Goal: Information Seeking & Learning: Learn about a topic

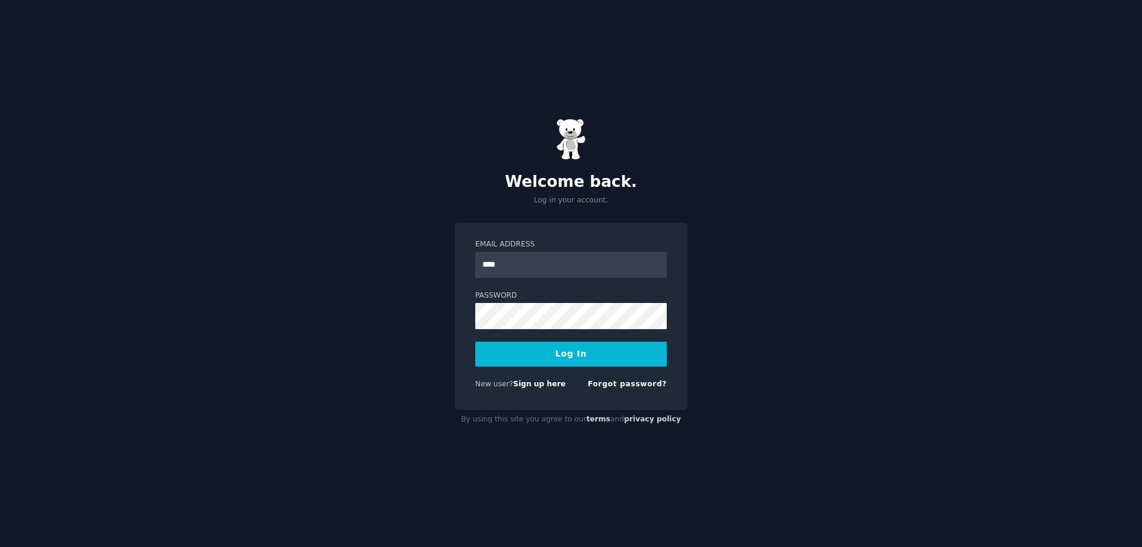
type input "**********"
click at [566, 350] on button "Log In" at bounding box center [570, 353] width 191 height 25
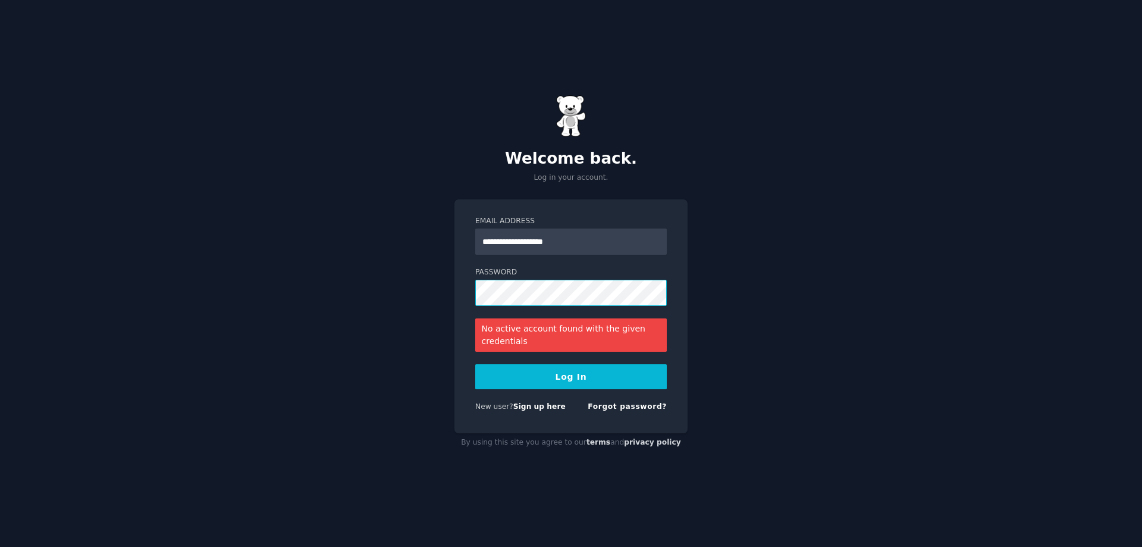
click at [464, 299] on div "**********" at bounding box center [570, 316] width 233 height 234
click at [475, 364] on button "Log In" at bounding box center [570, 376] width 191 height 25
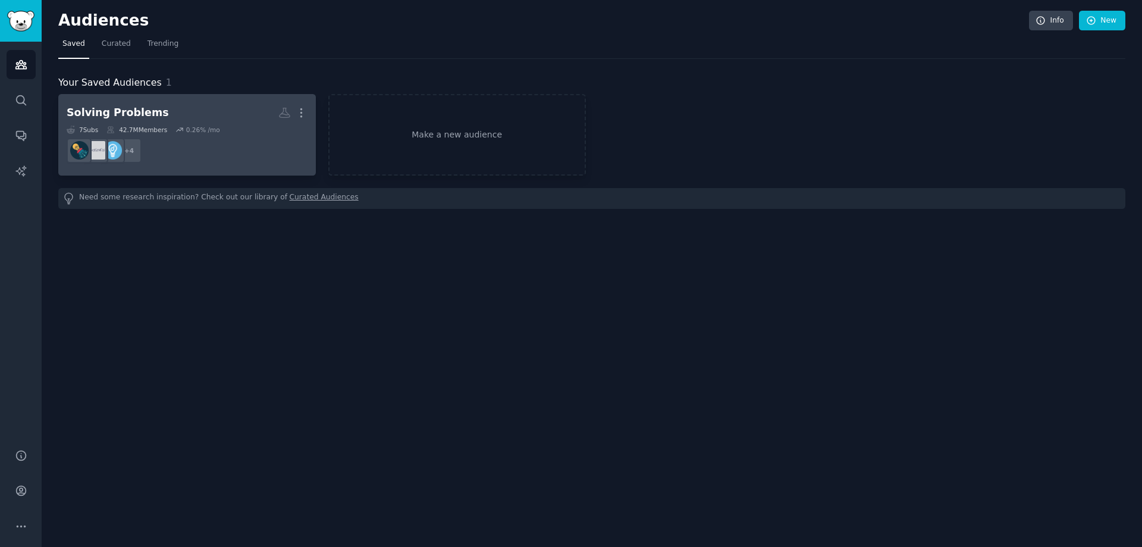
click at [255, 118] on h2 "Solving Problems More" at bounding box center [187, 112] width 241 height 21
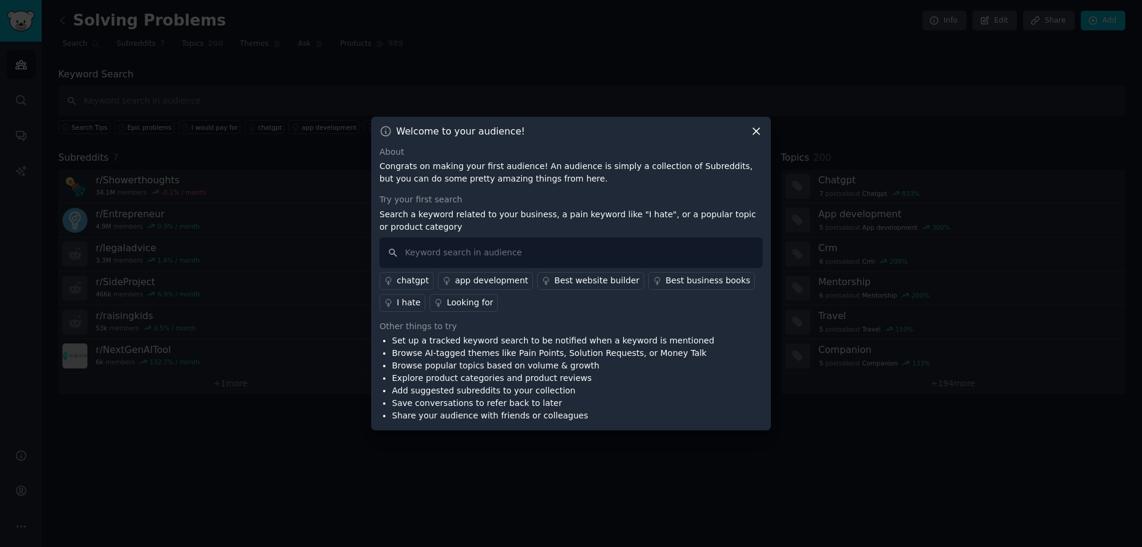
click at [206, 95] on div at bounding box center [571, 273] width 1142 height 547
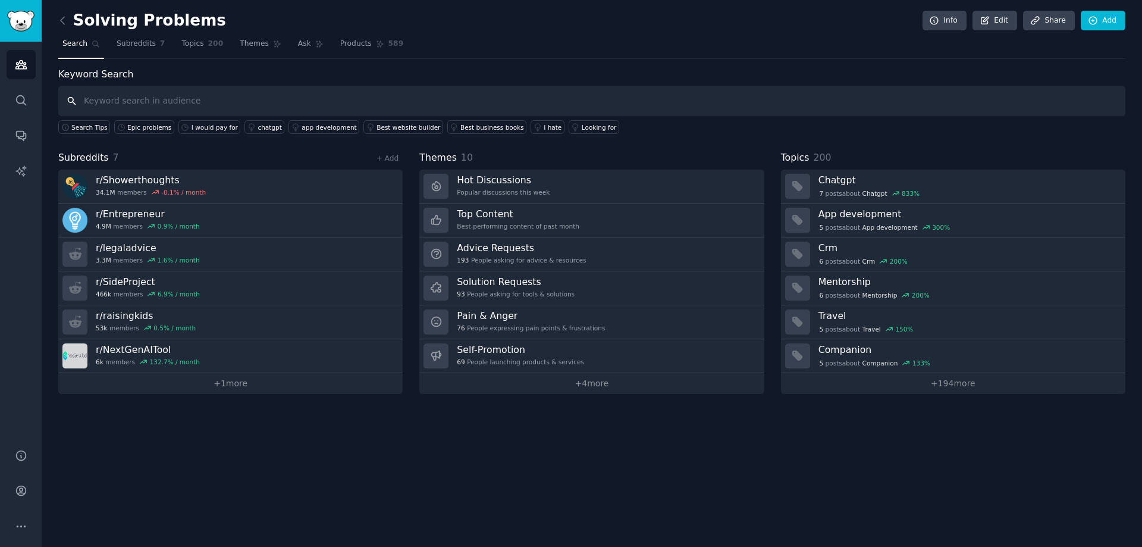
click at [206, 98] on input "text" at bounding box center [591, 101] width 1067 height 30
click at [82, 101] on input "I would pay" at bounding box center [591, 101] width 1067 height 30
click at [136, 104] on input ""I would pay" at bounding box center [591, 101] width 1067 height 30
click at [144, 102] on input ""I would pay" + problem]" at bounding box center [591, 101] width 1067 height 30
type input ""I would pay" + [problem]"
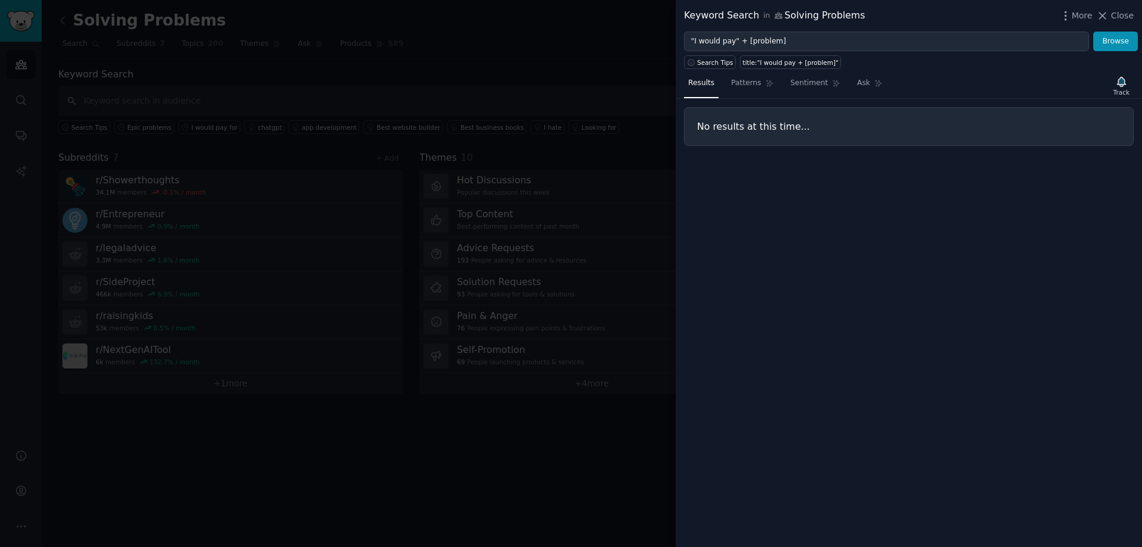
click at [411, 102] on div at bounding box center [571, 273] width 1142 height 547
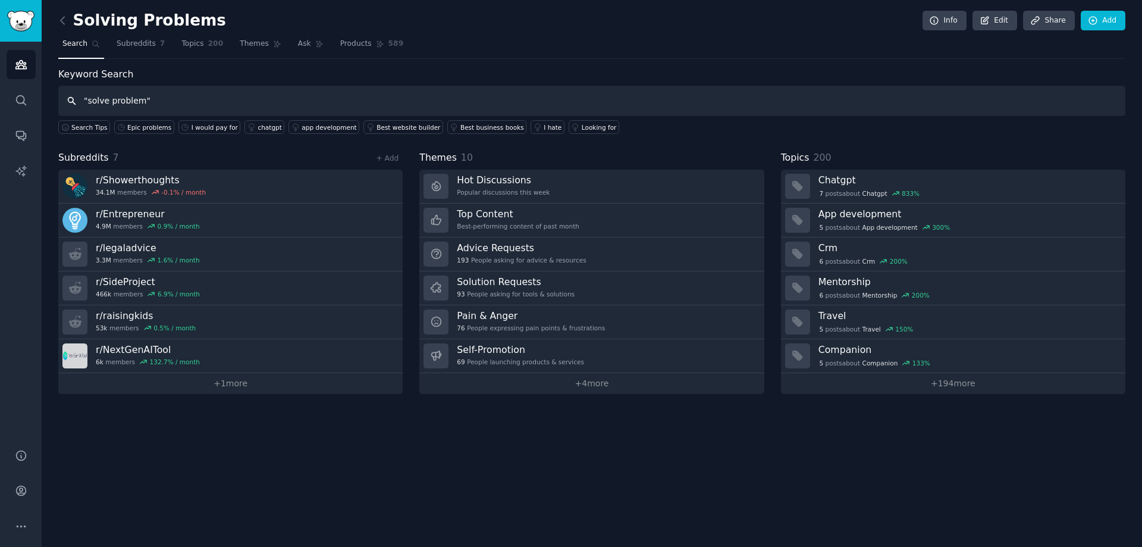
type input ""solve problem""
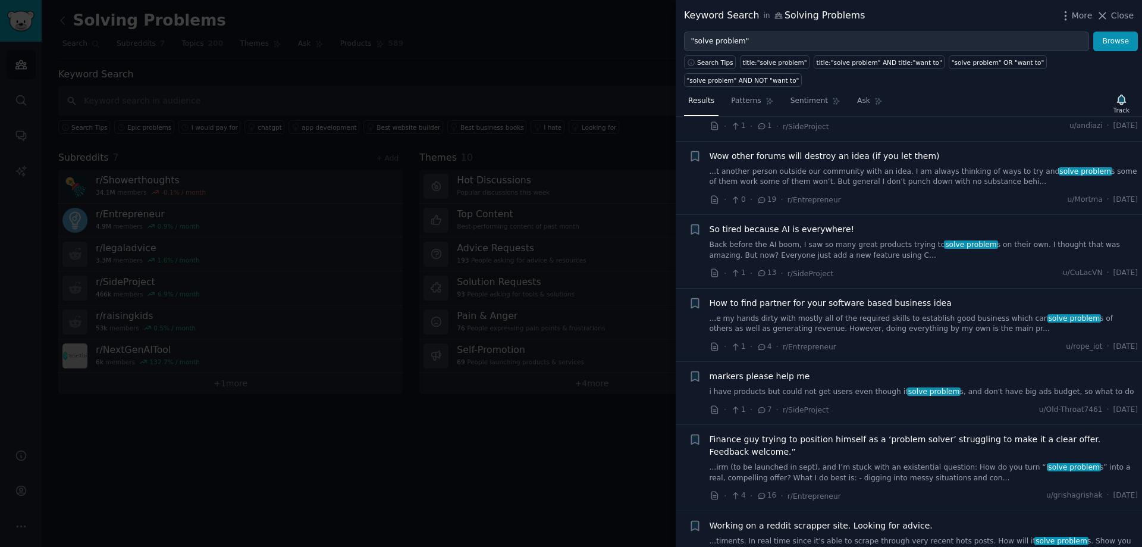
scroll to position [595, 0]
click at [818, 463] on link "...irm (to be launched in sept), and I’m stuck with an existential question: Ho…" at bounding box center [923, 471] width 429 height 21
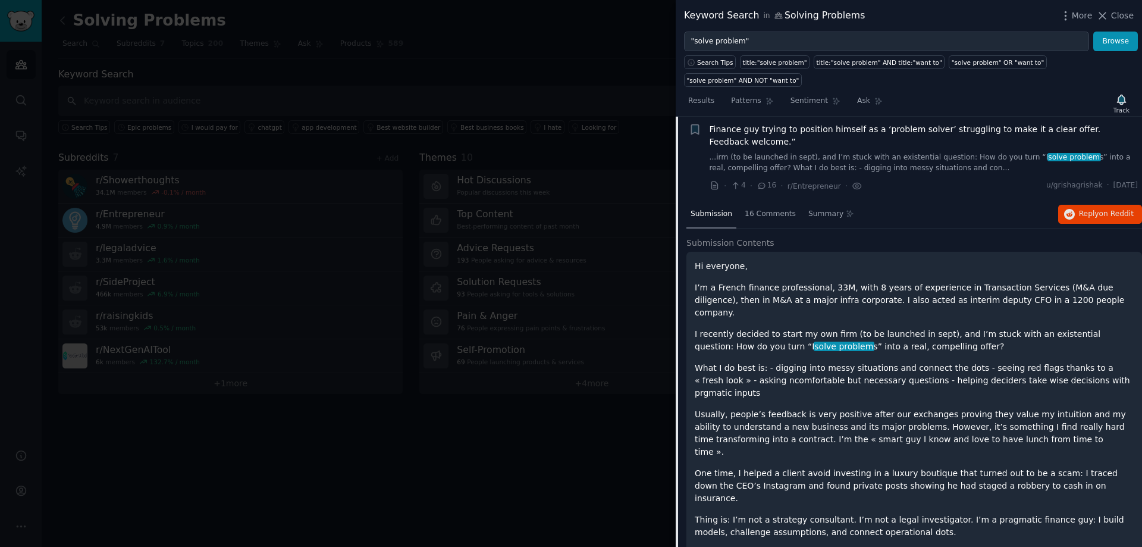
scroll to position [902, 0]
click at [766, 182] on span "16" at bounding box center [766, 187] width 20 height 11
click at [755, 211] on span "16 Comments" at bounding box center [770, 216] width 51 height 11
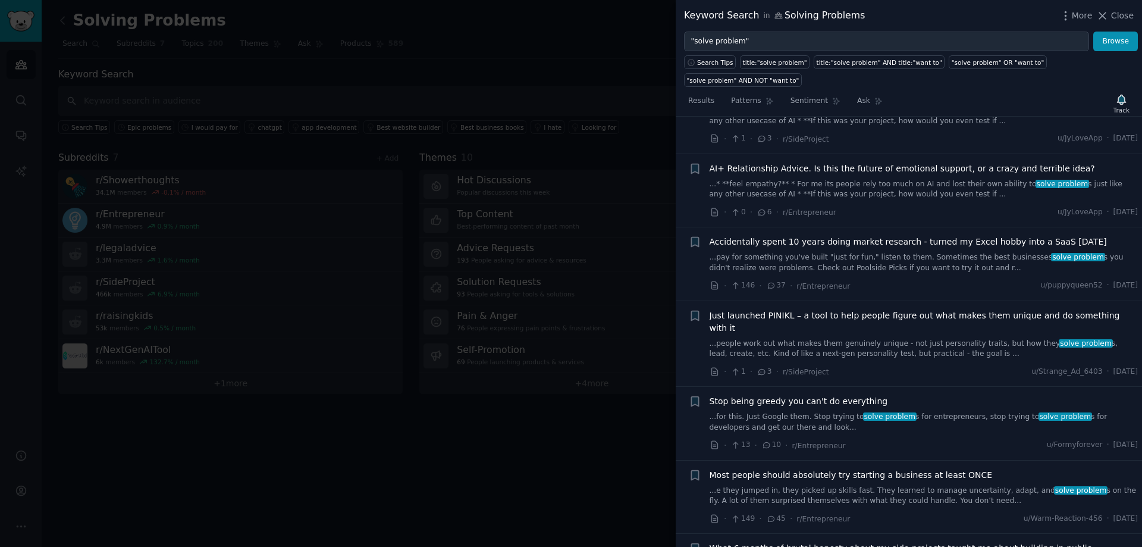
scroll to position [1497, 0]
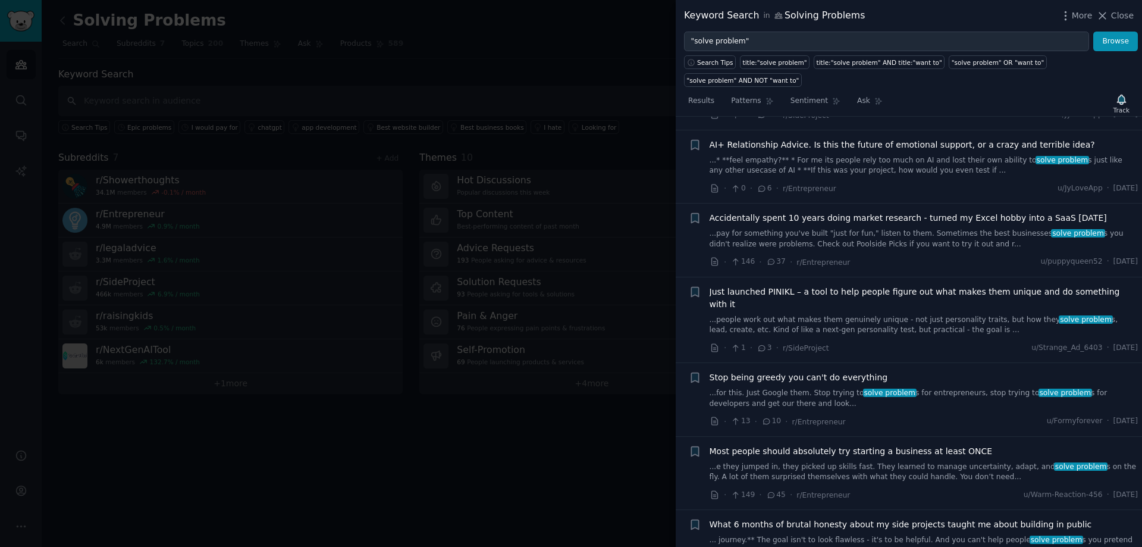
click at [756, 388] on link "...for this. Just Google them. Stop trying to solve problem s for entrepreneurs…" at bounding box center [923, 398] width 429 height 21
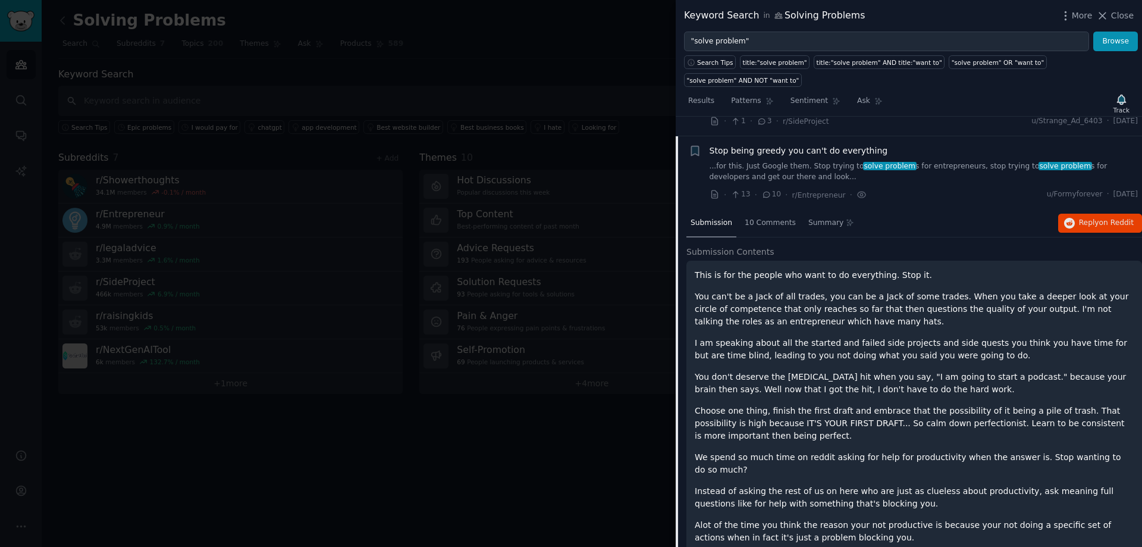
scroll to position [1355, 0]
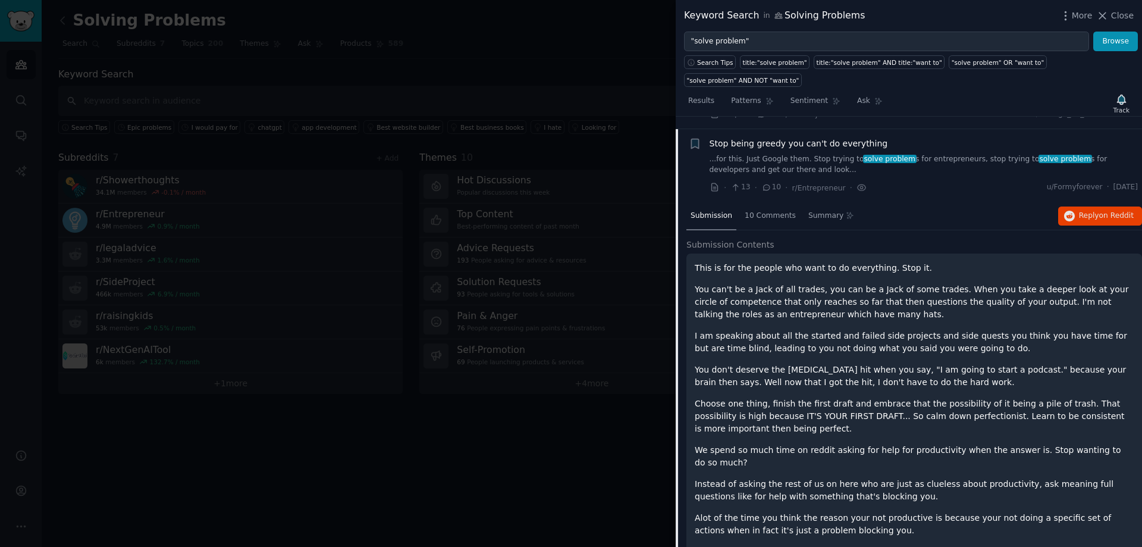
click at [217, 96] on div at bounding box center [571, 273] width 1142 height 547
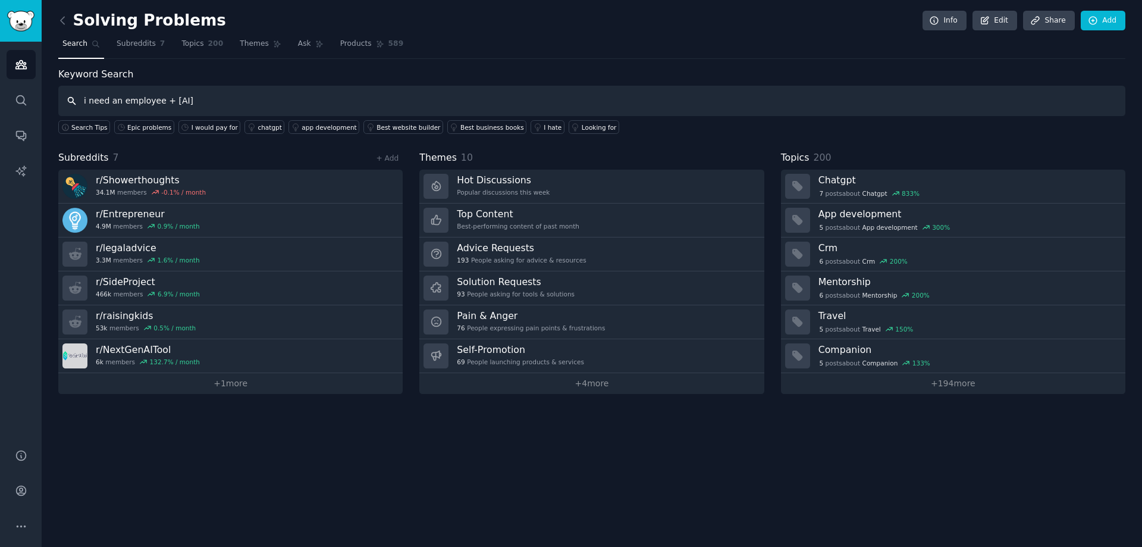
type input "i need an employee + [AI]"
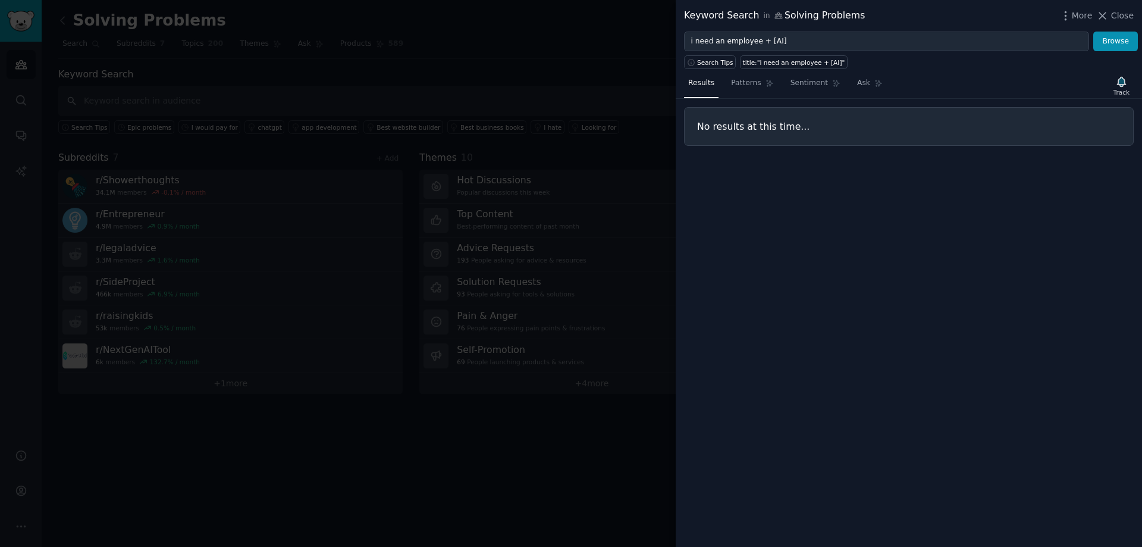
click at [209, 108] on div at bounding box center [571, 273] width 1142 height 547
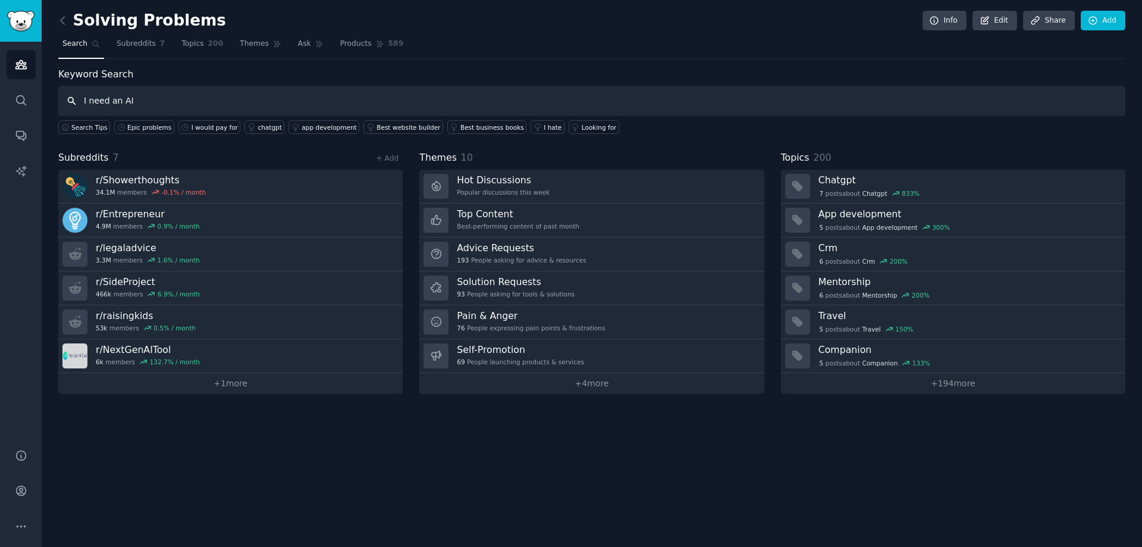
type input "I need an AI"
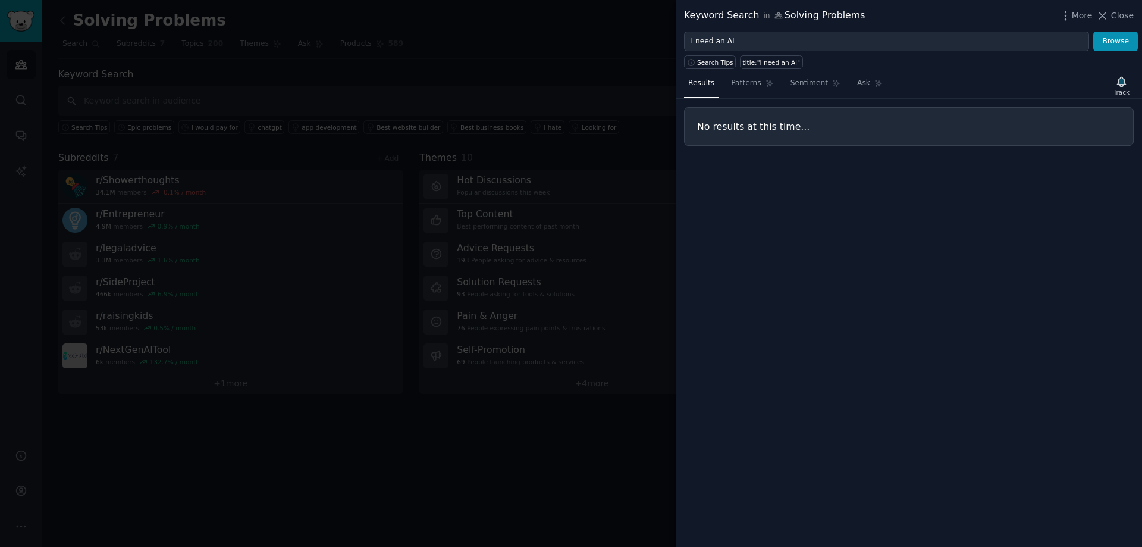
click at [155, 105] on div at bounding box center [571, 273] width 1142 height 547
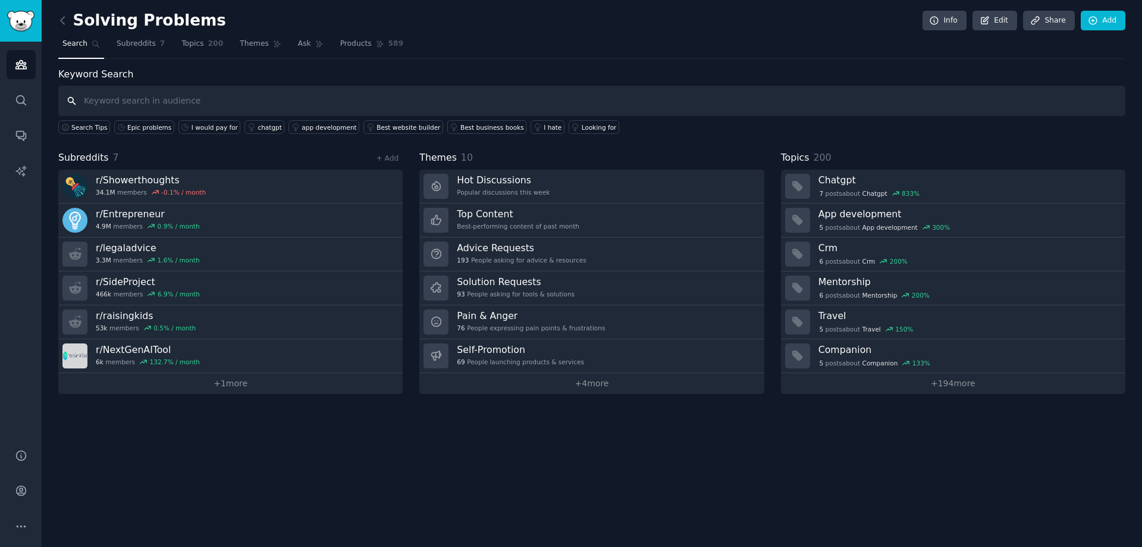
type input "A"
type input "chatbot"
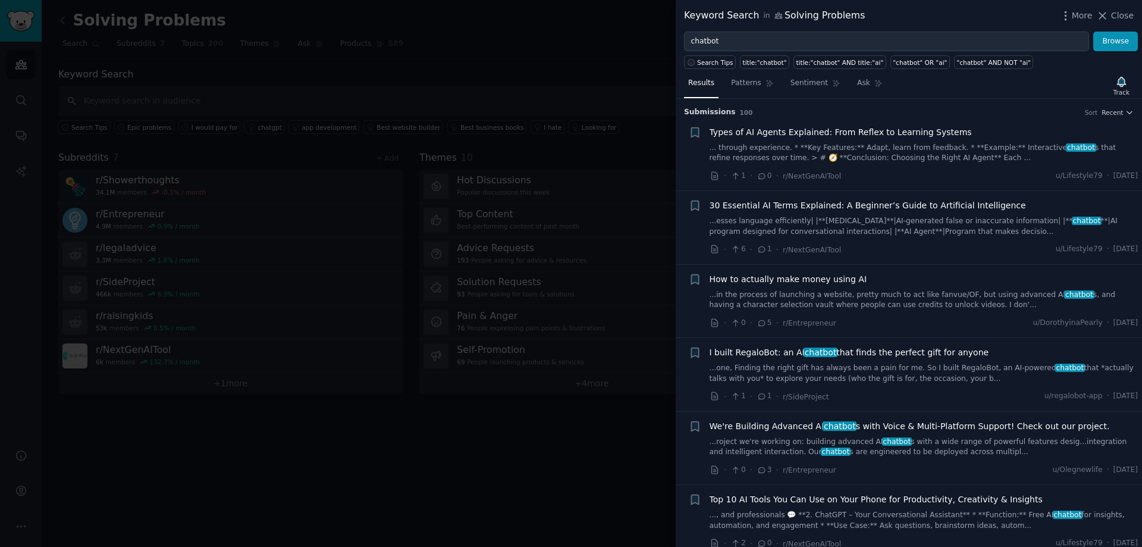
click at [191, 110] on div at bounding box center [571, 273] width 1142 height 547
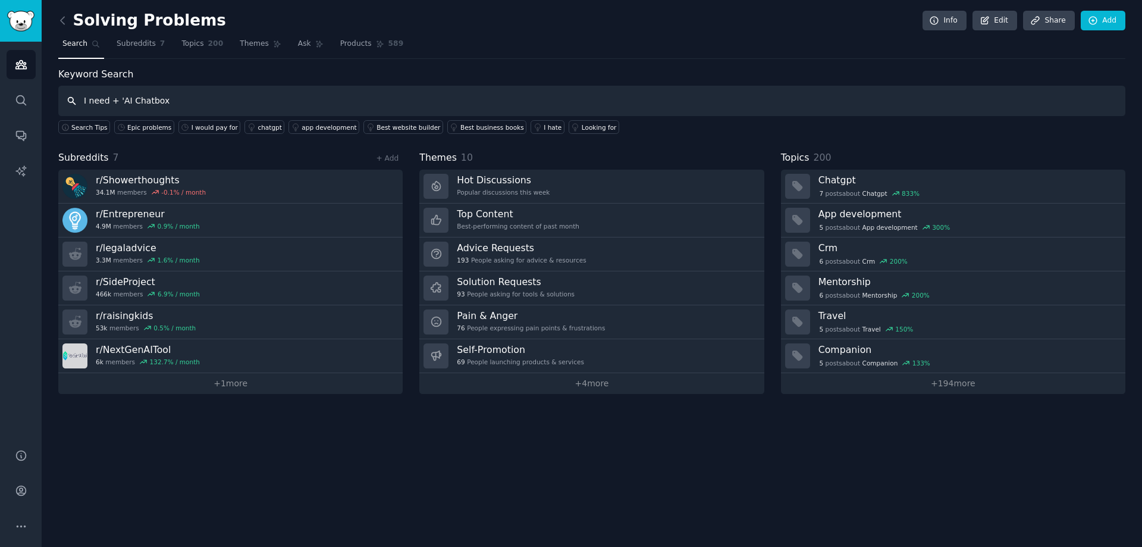
click at [172, 102] on input "I need + 'AI Chatbox" at bounding box center [591, 101] width 1067 height 30
click at [81, 102] on input "I need + 'AI Chatbot'" at bounding box center [591, 101] width 1067 height 30
click at [107, 102] on input "'I need + 'AI Chatbot'" at bounding box center [591, 101] width 1067 height 30
type input "'I need' + 'AI Chatbot'"
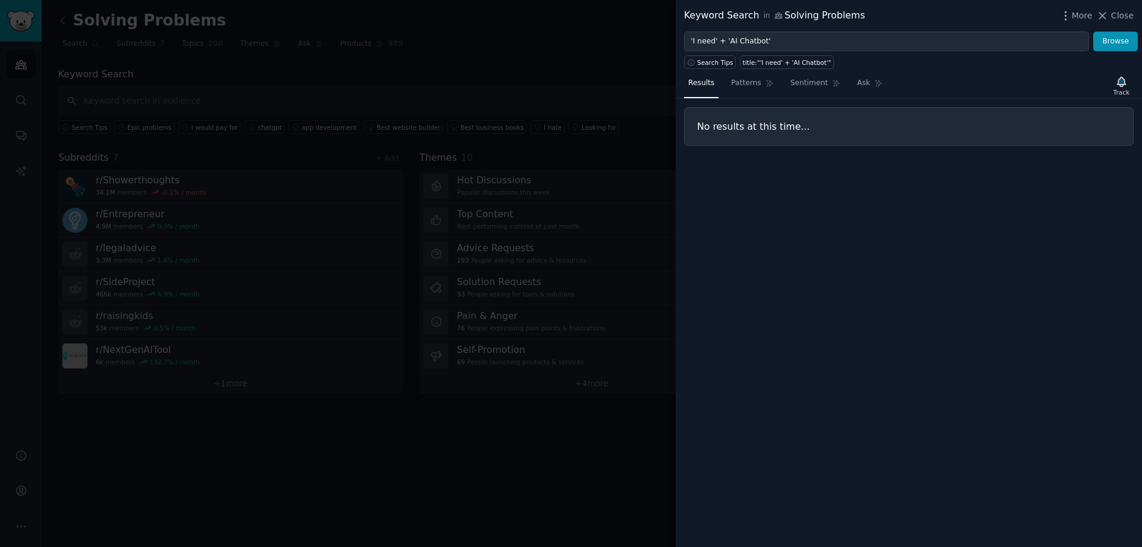
click at [145, 110] on div at bounding box center [571, 273] width 1142 height 547
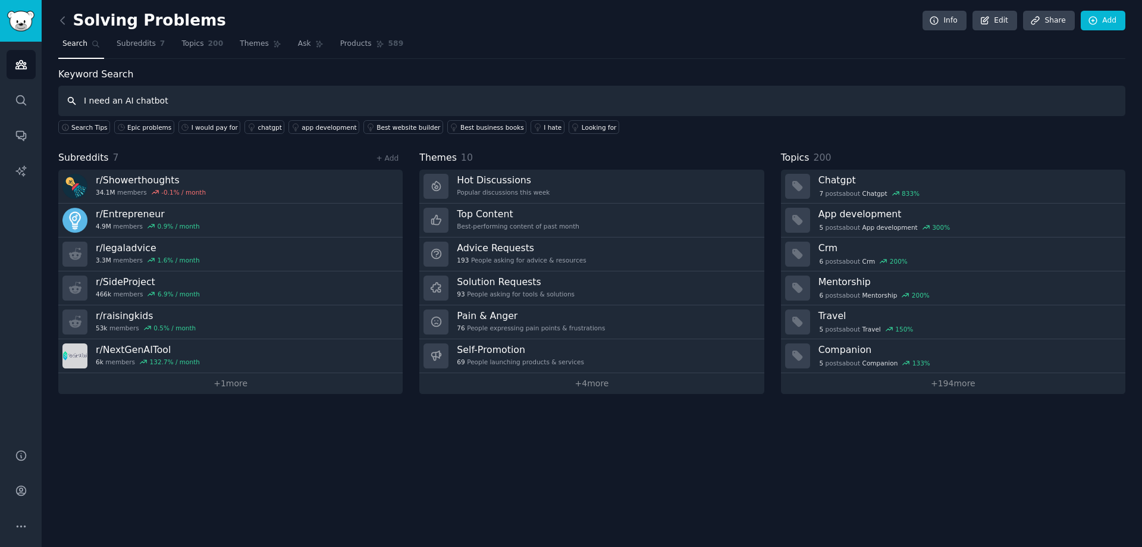
type input "I need an AI chatbot"
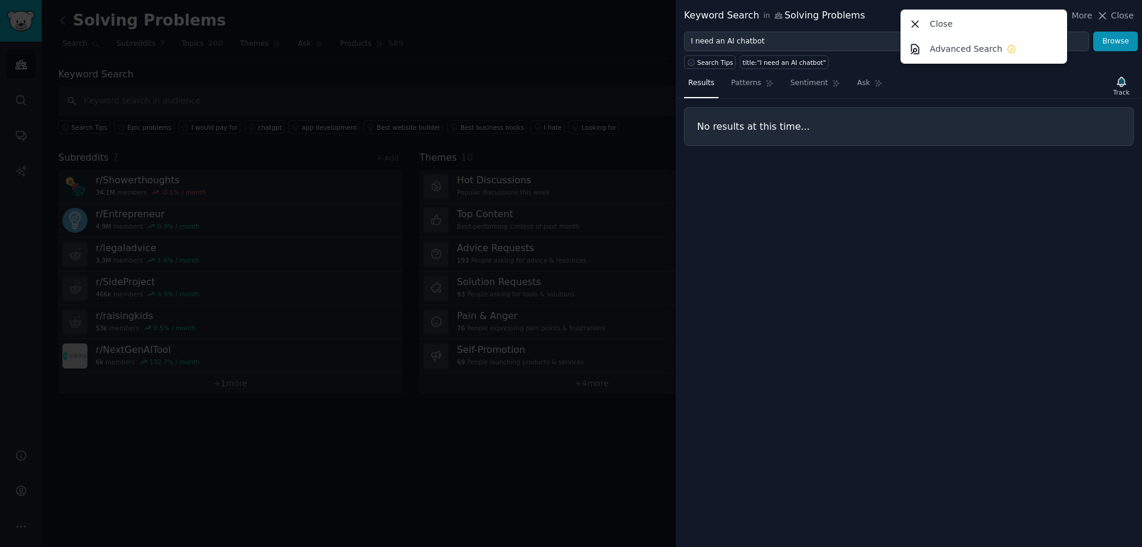
click at [185, 90] on div at bounding box center [571, 273] width 1142 height 547
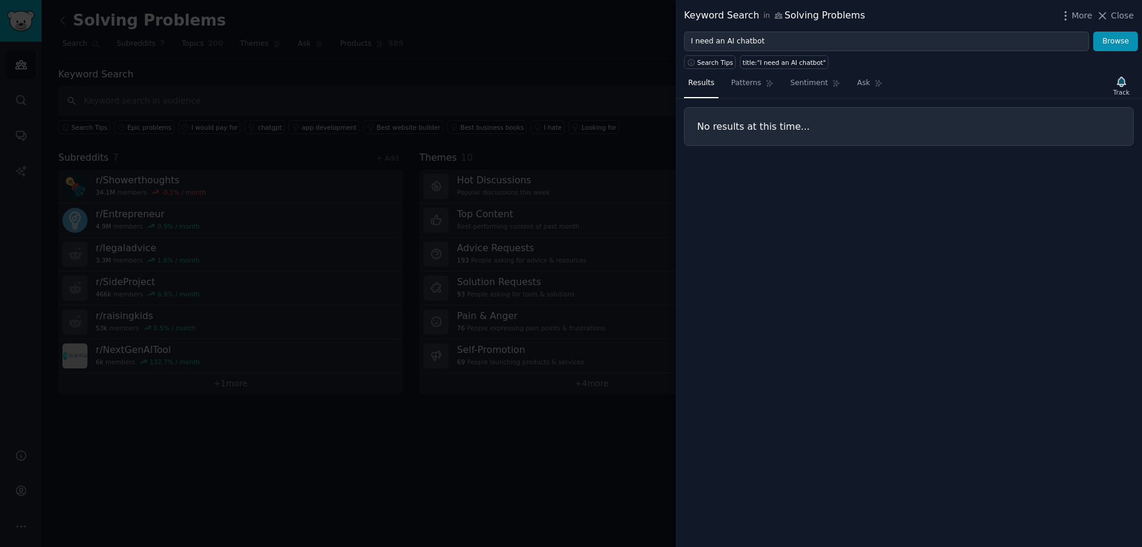
click at [169, 97] on div at bounding box center [571, 273] width 1142 height 547
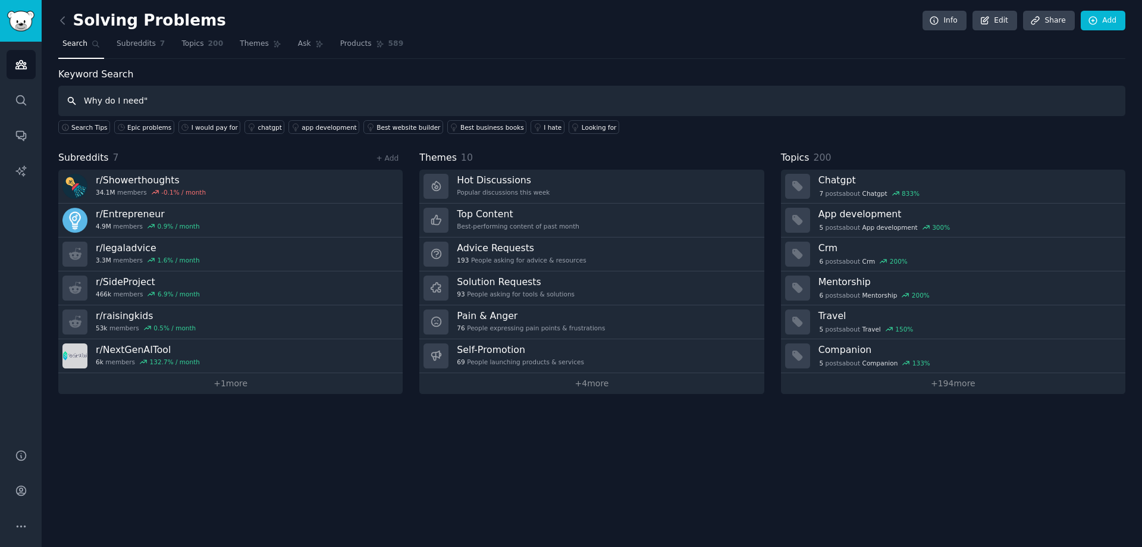
click at [86, 102] on input "Why do I need"" at bounding box center [591, 101] width 1067 height 30
type input ""Why do I need""
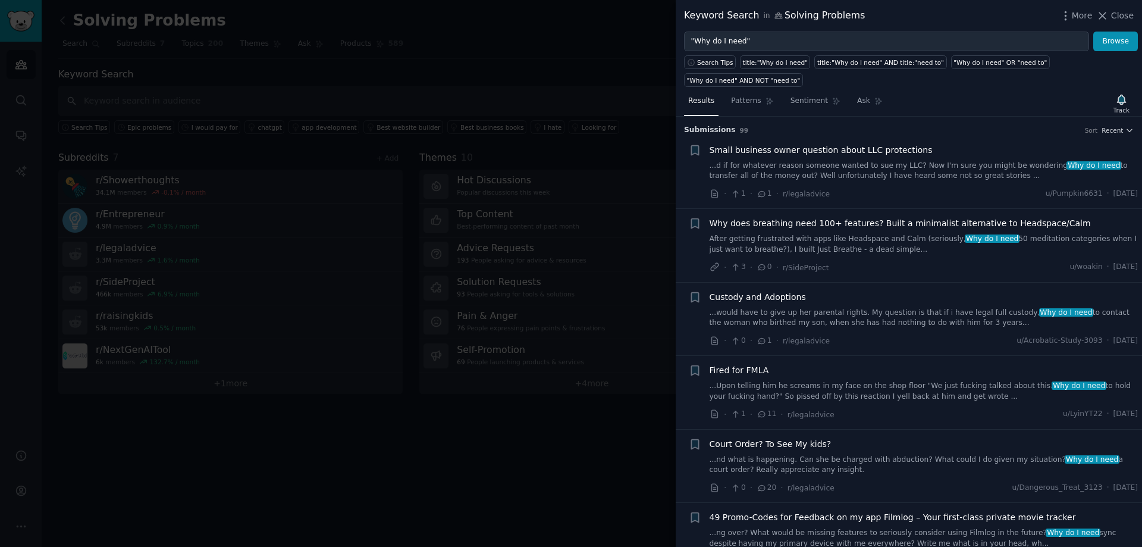
click at [841, 161] on link "...d if for whatever reason someone wanted to sue my LLC? Now I'm sure you migh…" at bounding box center [923, 171] width 429 height 21
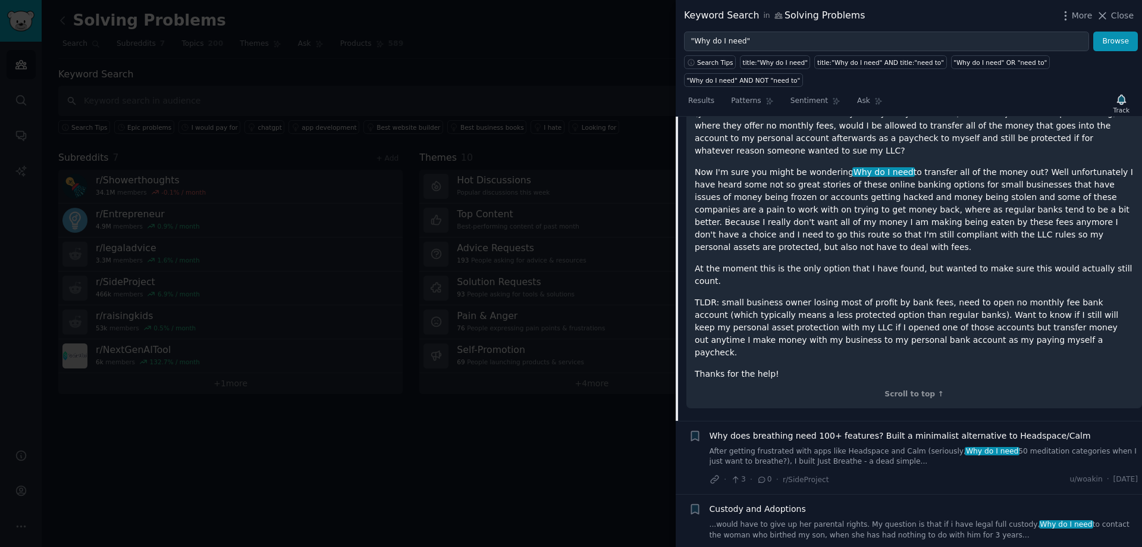
scroll to position [376, 0]
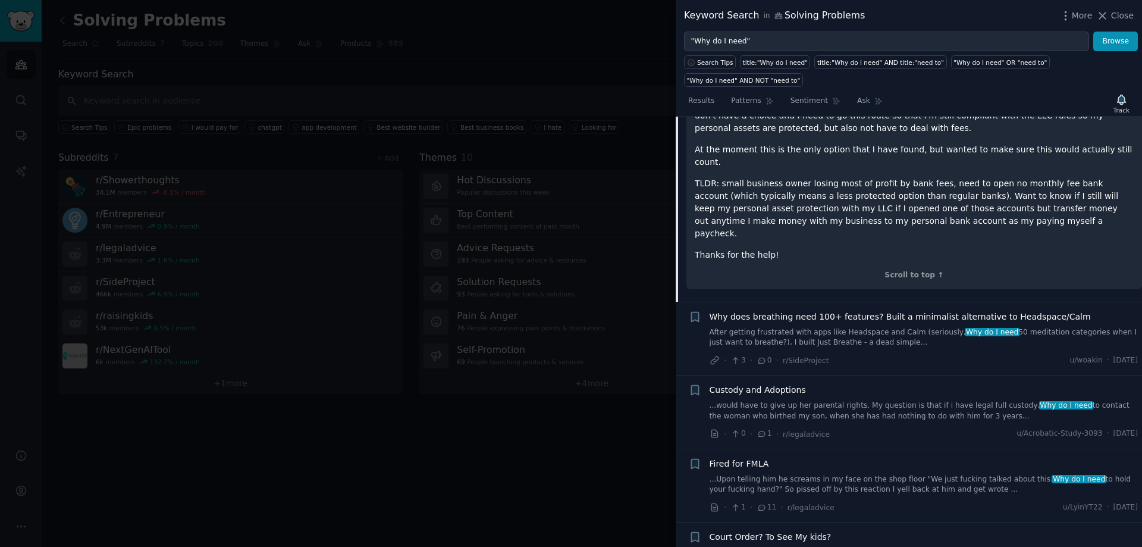
click at [834, 474] on link "...Upon telling him he screams in my face on the shop floor "We just fucking ta…" at bounding box center [923, 484] width 429 height 21
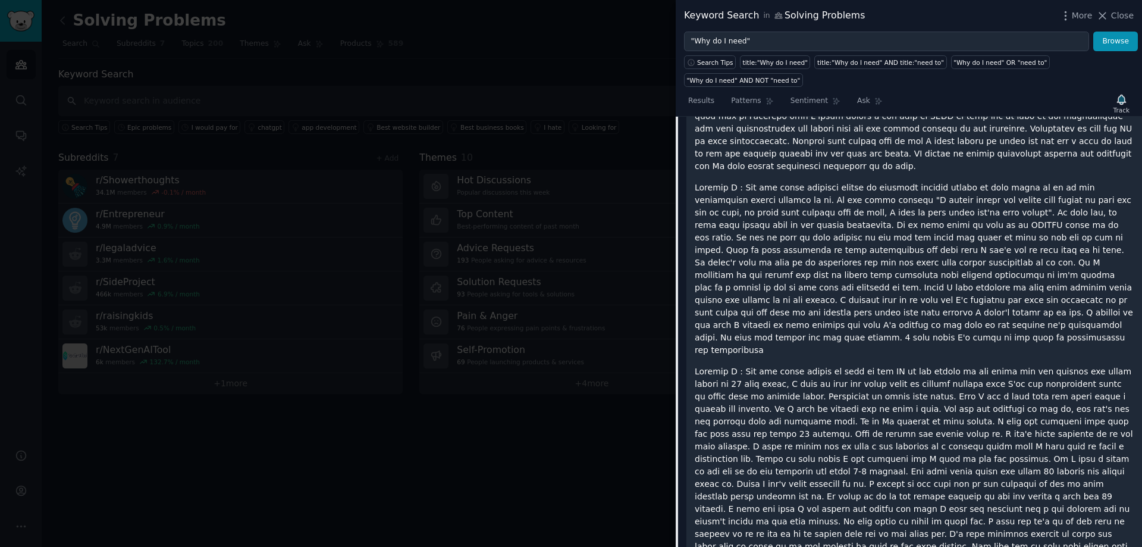
scroll to position [180, 0]
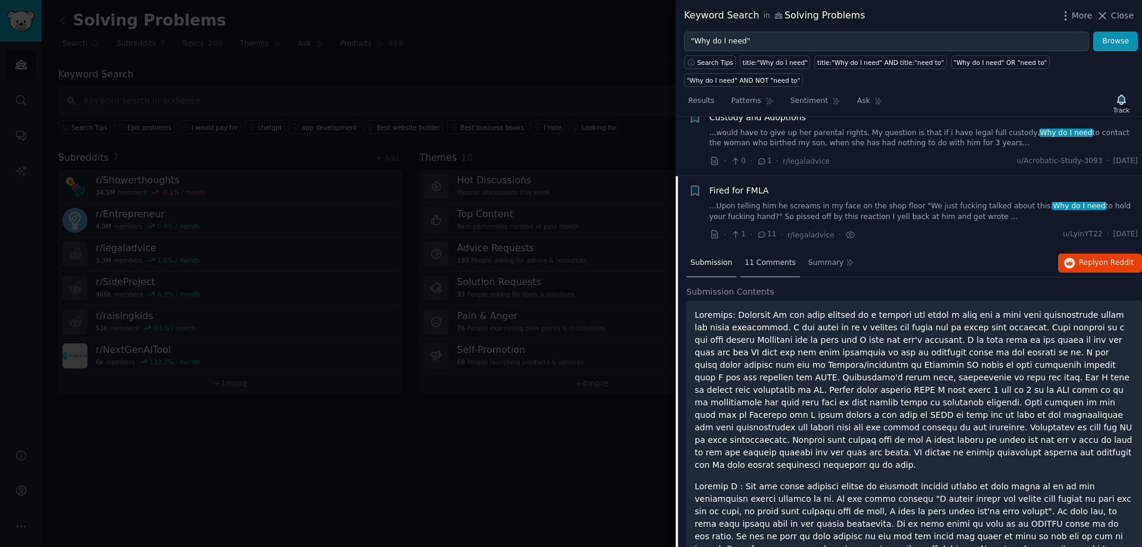
click at [763, 258] on span "11 Comments" at bounding box center [770, 263] width 51 height 11
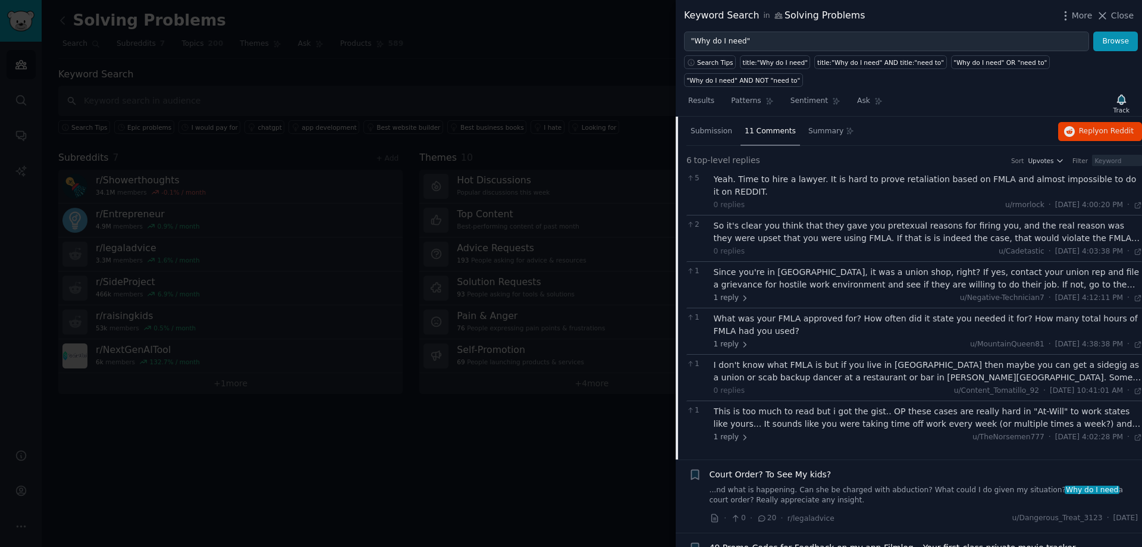
scroll to position [358, 0]
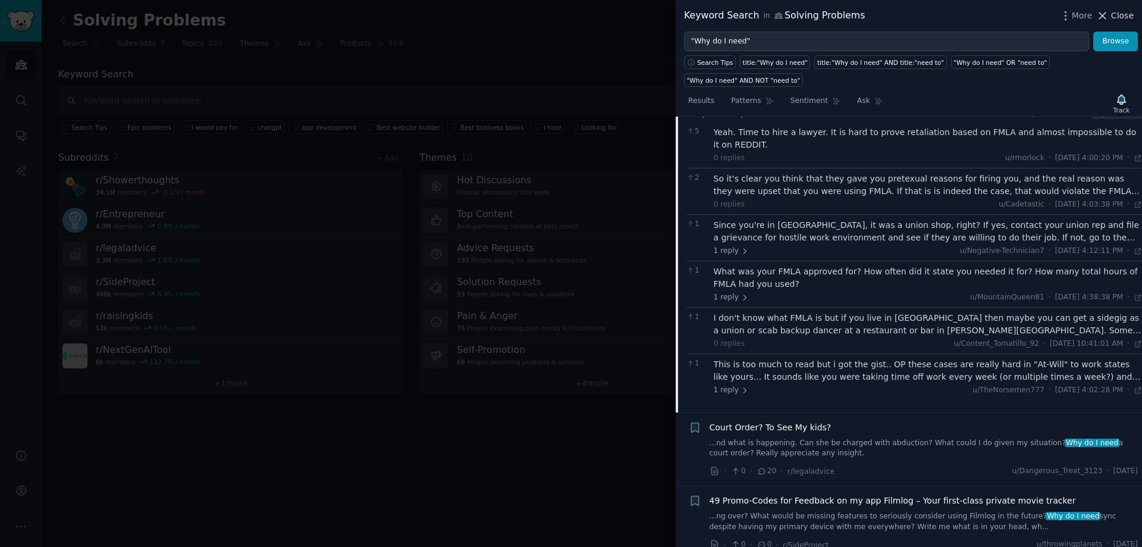
click at [1116, 12] on span "Close" at bounding box center [1122, 16] width 23 height 12
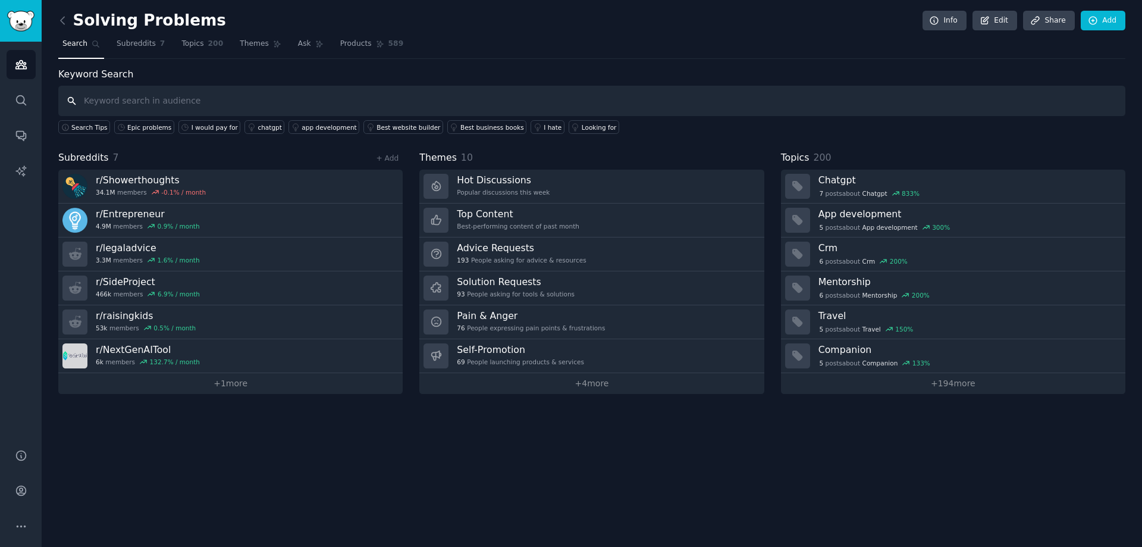
click at [106, 103] on input "text" at bounding box center [591, 101] width 1067 height 30
click at [582, 123] on div "Looking for" at bounding box center [599, 127] width 35 height 8
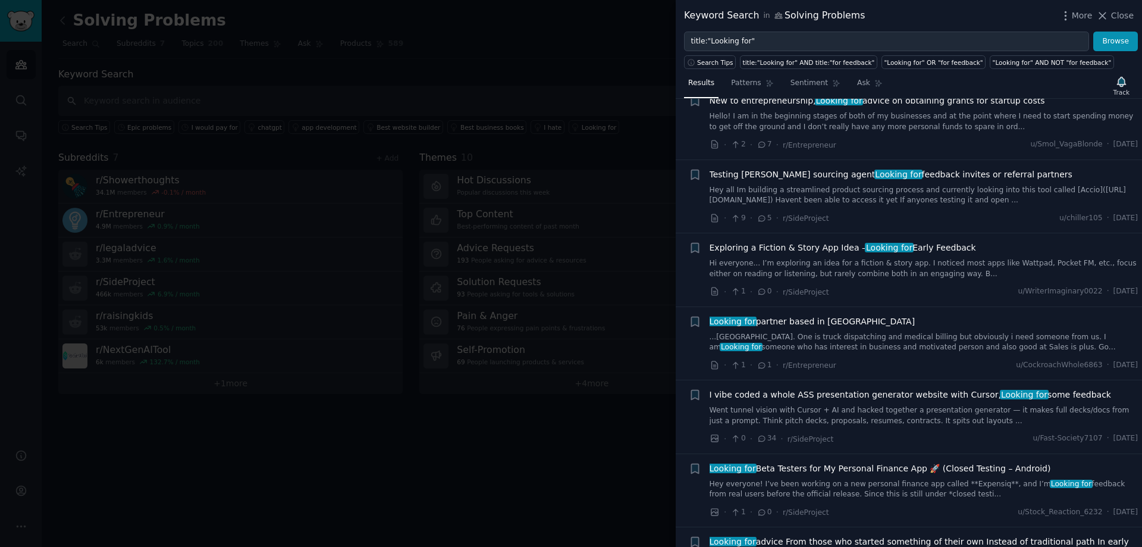
scroll to position [833, 0]
click at [933, 330] on link "...[GEOGRAPHIC_DATA]. One is truck dispatching and medical billing but obviousl…" at bounding box center [923, 340] width 429 height 21
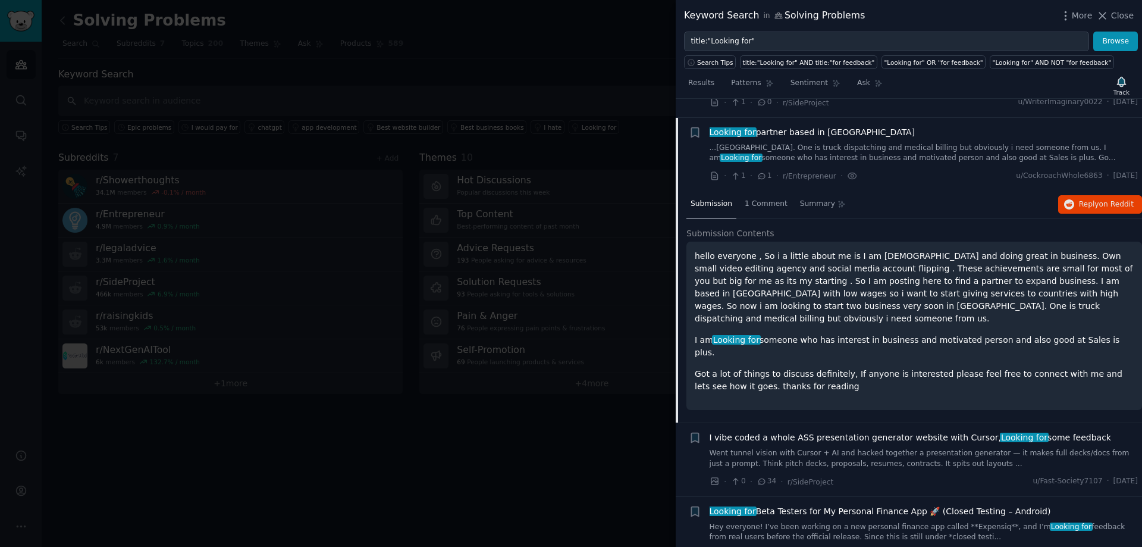
scroll to position [1026, 0]
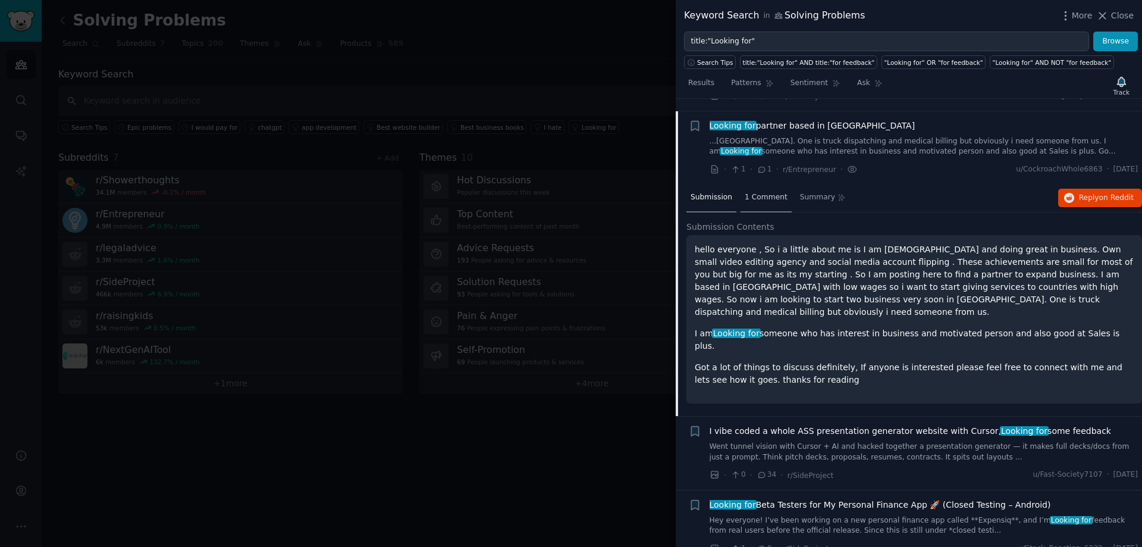
click at [761, 192] on span "1 Comment" at bounding box center [766, 197] width 43 height 11
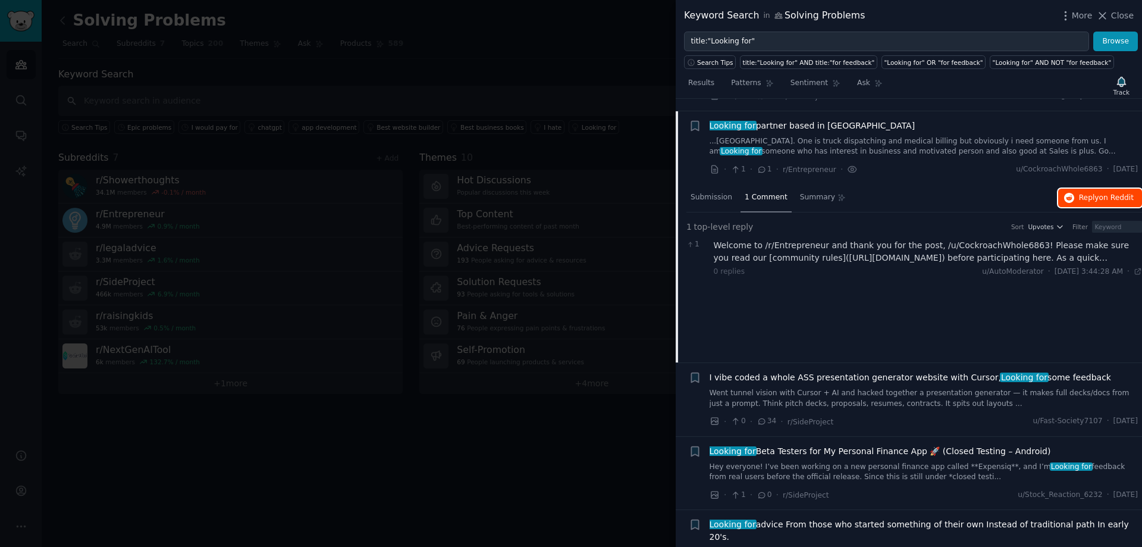
click at [1109, 193] on span "on Reddit" at bounding box center [1116, 197] width 34 height 8
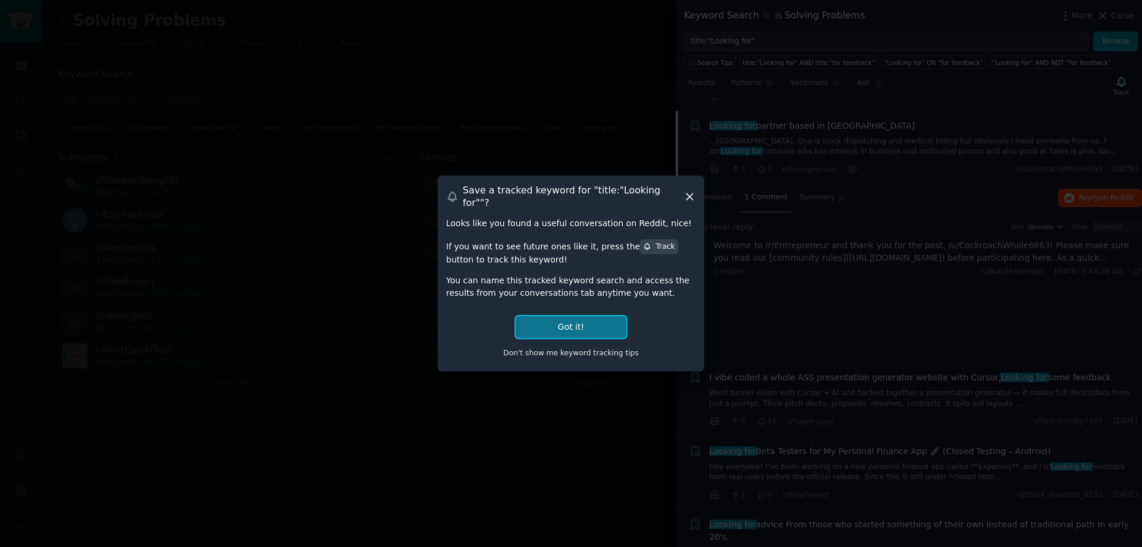
click at [584, 316] on button "Got it!" at bounding box center [571, 327] width 111 height 22
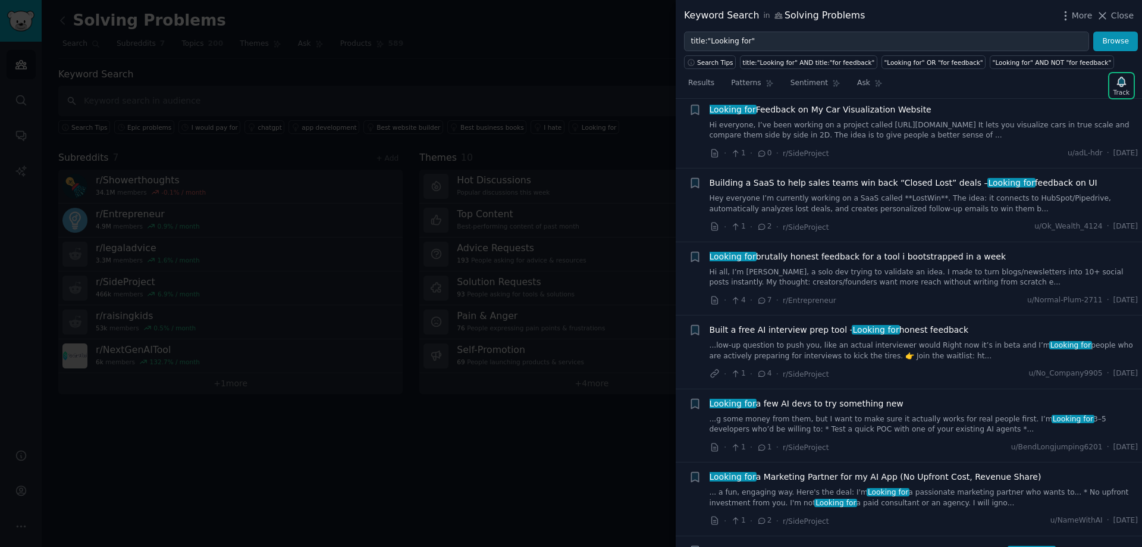
scroll to position [3108, 0]
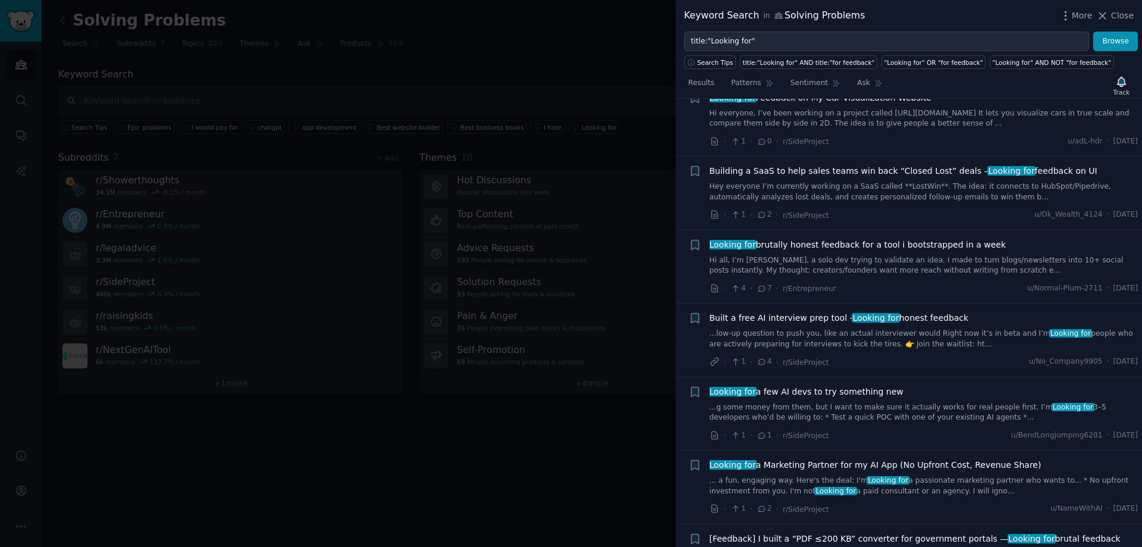
click at [846, 402] on link "...g some money from them, but I want to make sure it actually works for real p…" at bounding box center [923, 412] width 429 height 21
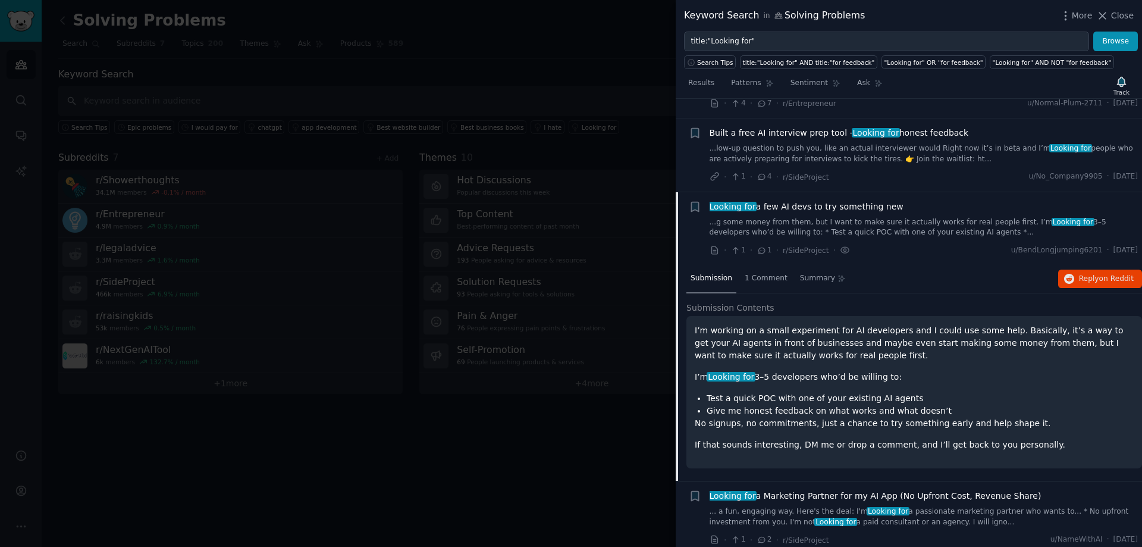
scroll to position [3120, 0]
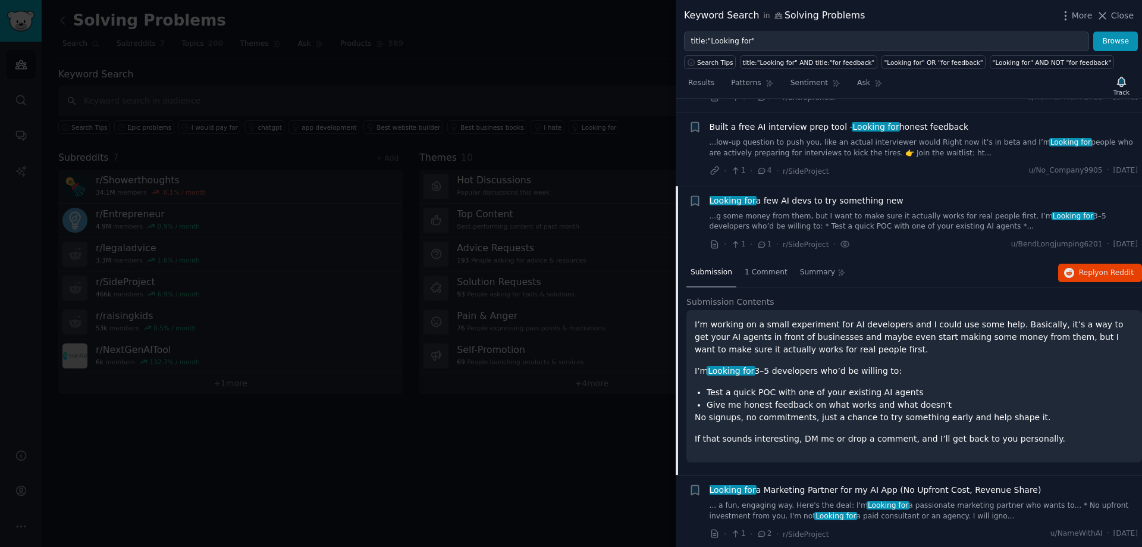
click at [773, 318] on p "I’m working on a small experiment for AI developers and I could use some help. …" at bounding box center [914, 336] width 439 height 37
click at [1094, 268] on span "Reply on Reddit" at bounding box center [1106, 273] width 55 height 11
